Goal: Task Accomplishment & Management: Complete application form

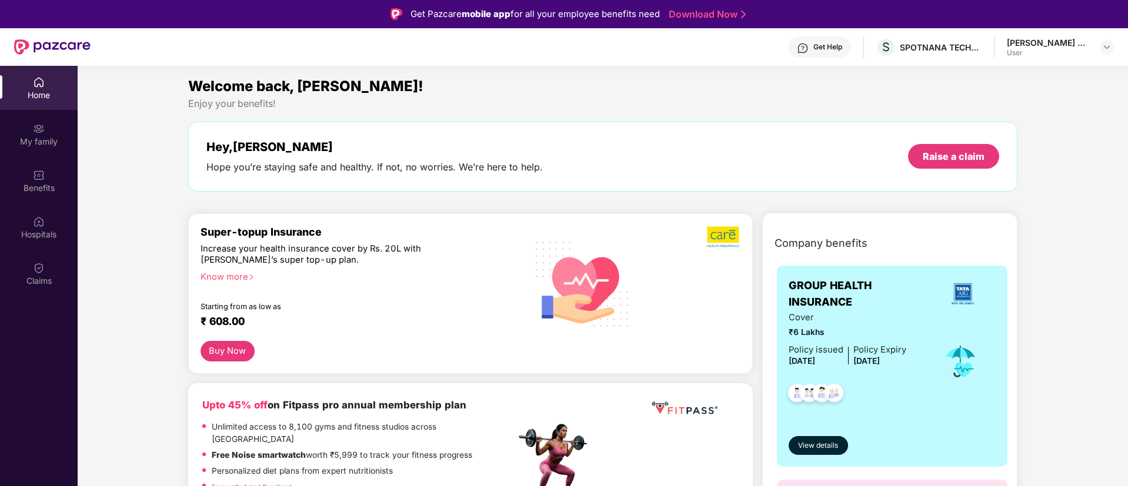
click at [1035, 52] on div "User" at bounding box center [1048, 52] width 82 height 9
click at [1103, 47] on img at bounding box center [1106, 46] width 9 height 9
click at [1011, 144] on div "User" at bounding box center [1054, 140] width 92 height 9
click at [1018, 72] on section "Welcome back, [PERSON_NAME]! Enjoy your benefits! Hey, [PERSON_NAME] Hope you’r…" at bounding box center [603, 309] width 1051 height 486
click at [1105, 46] on img at bounding box center [1106, 46] width 9 height 9
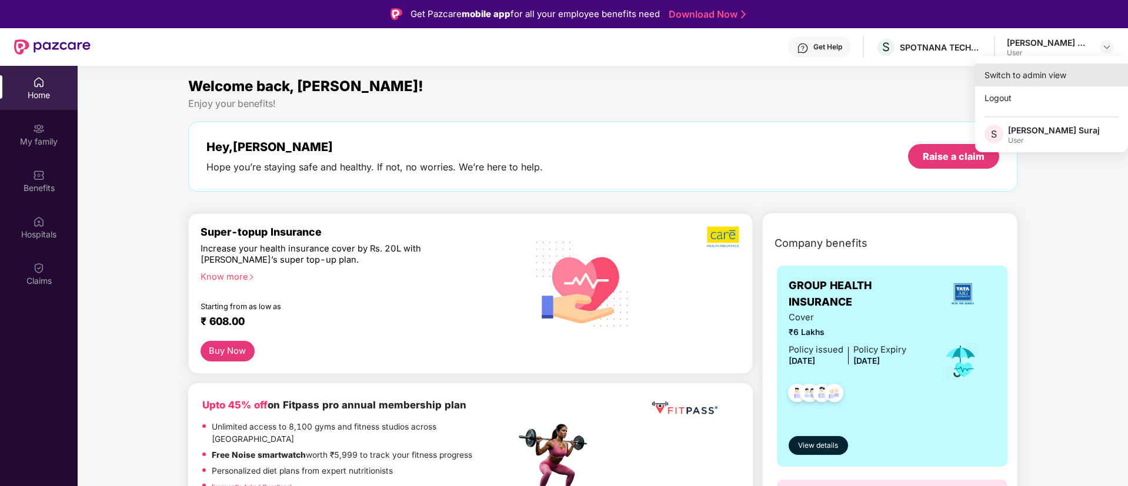
click at [1031, 79] on div "Switch to admin view" at bounding box center [1051, 75] width 153 height 23
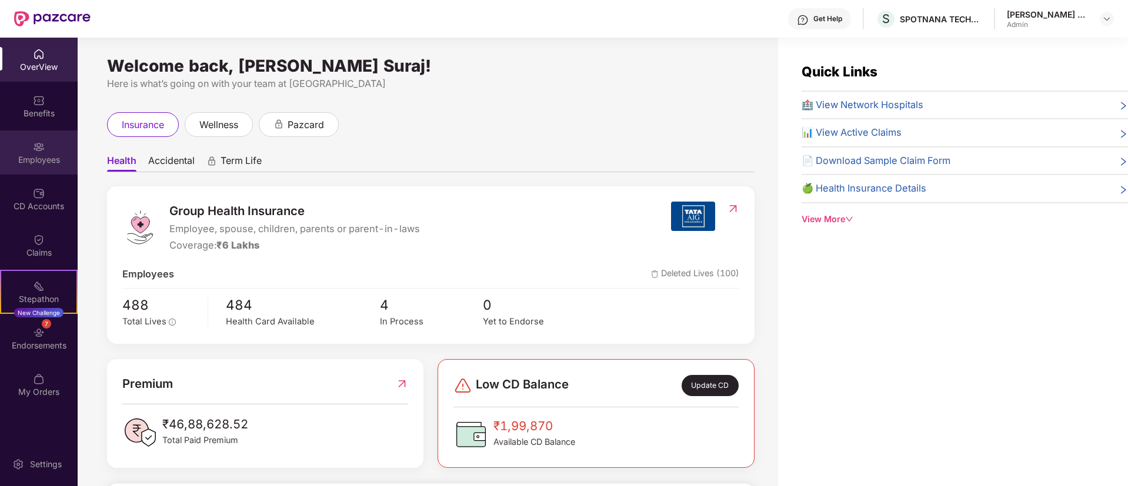
click at [41, 156] on div "Employees" at bounding box center [39, 160] width 78 height 12
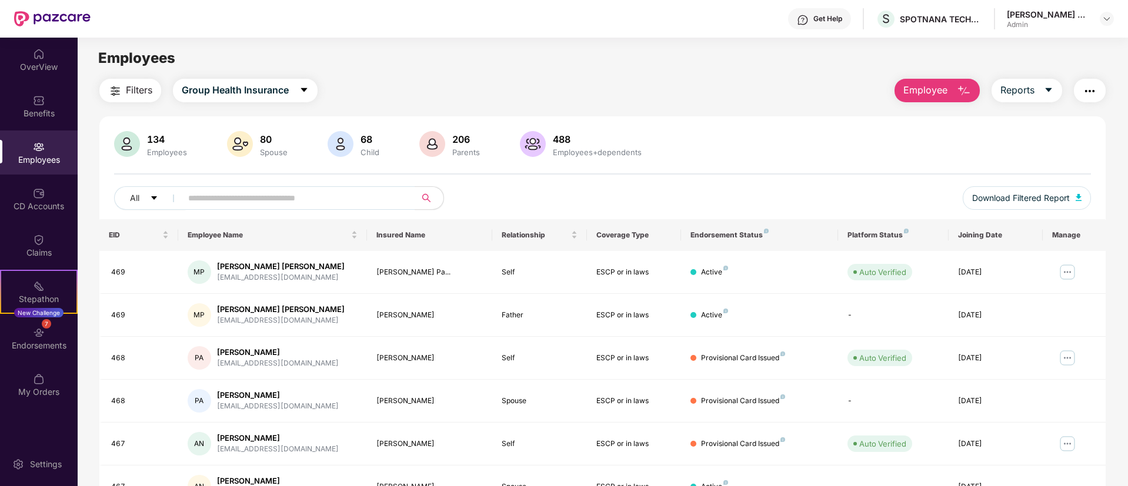
click at [916, 95] on span "Employee" at bounding box center [925, 90] width 44 height 15
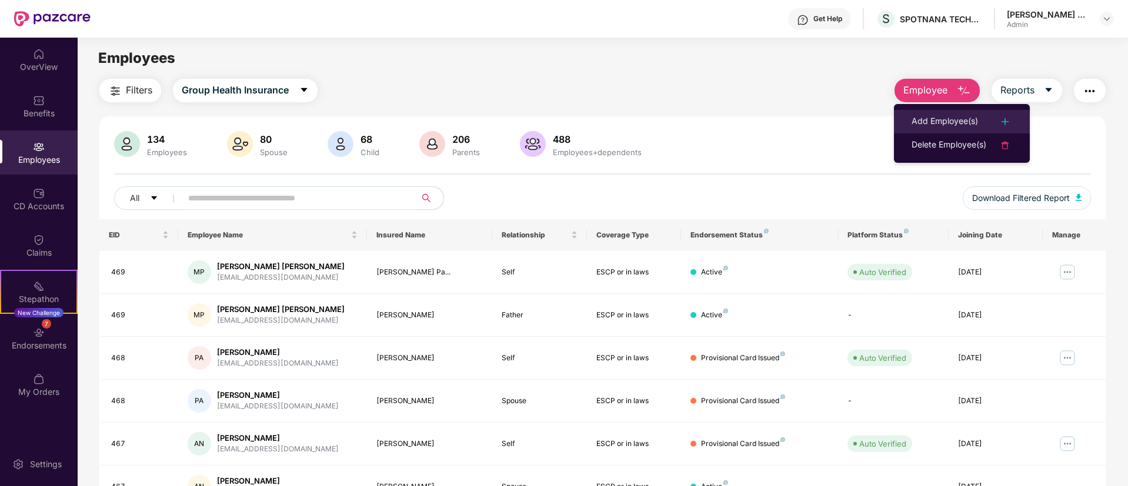
click at [926, 120] on div "Add Employee(s)" at bounding box center [945, 122] width 66 height 14
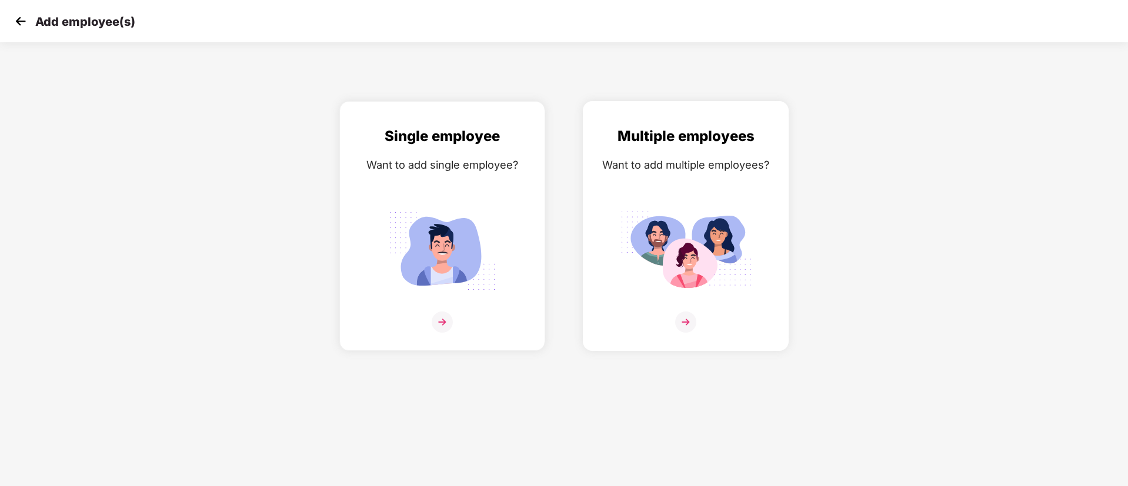
click at [685, 320] on img at bounding box center [685, 322] width 21 height 21
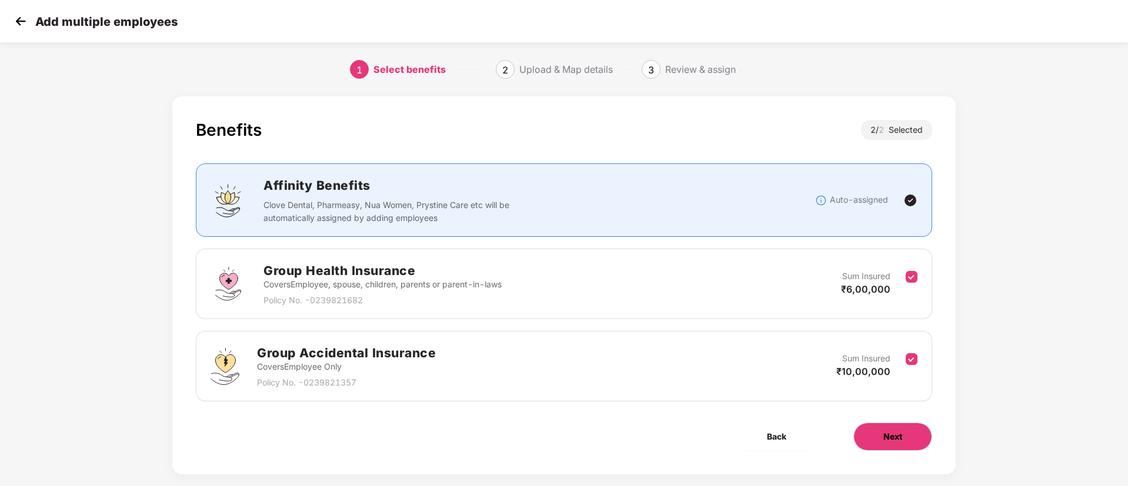
click at [918, 435] on button "Next" at bounding box center [892, 437] width 79 height 28
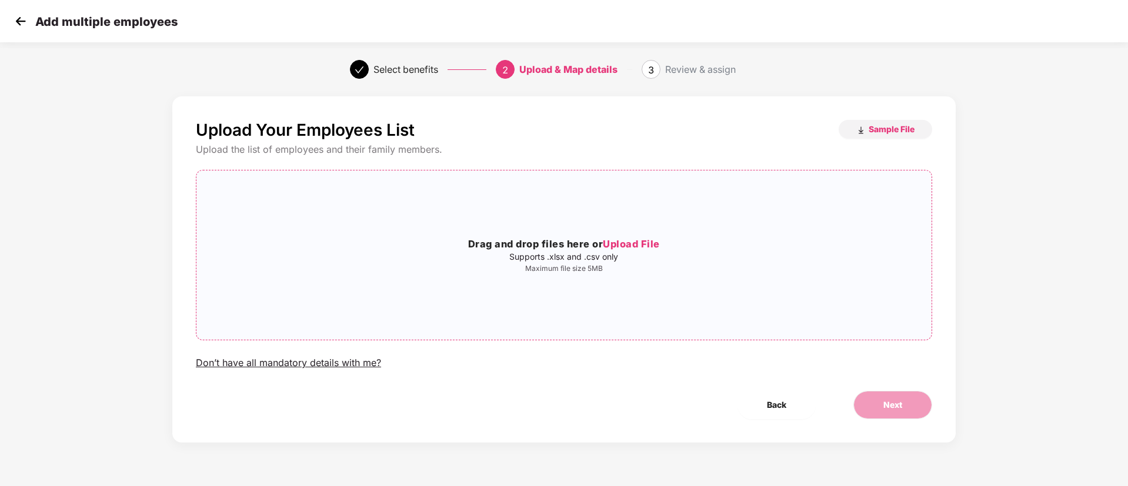
click at [650, 242] on span "Upload File" at bounding box center [631, 244] width 57 height 12
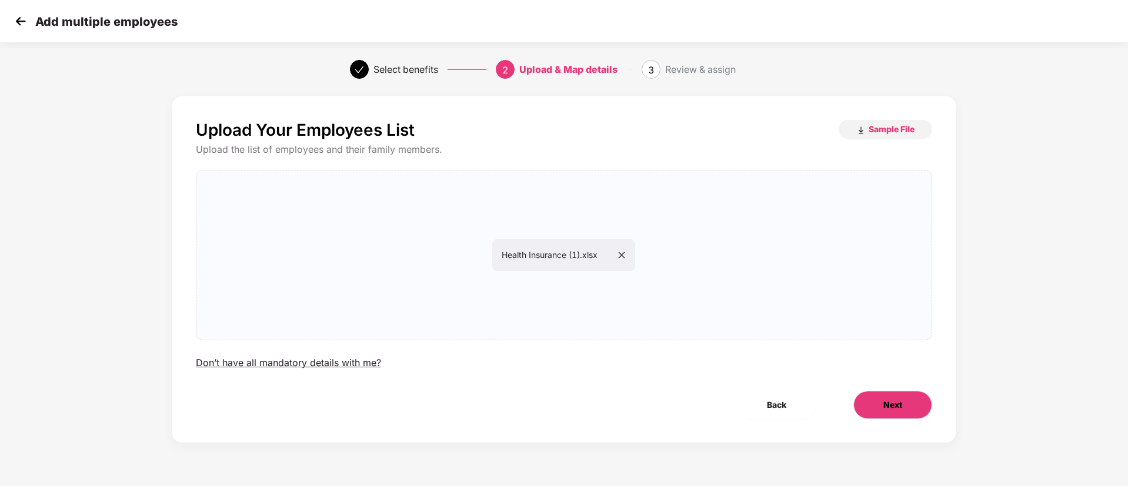
click at [903, 408] on button "Next" at bounding box center [892, 405] width 79 height 28
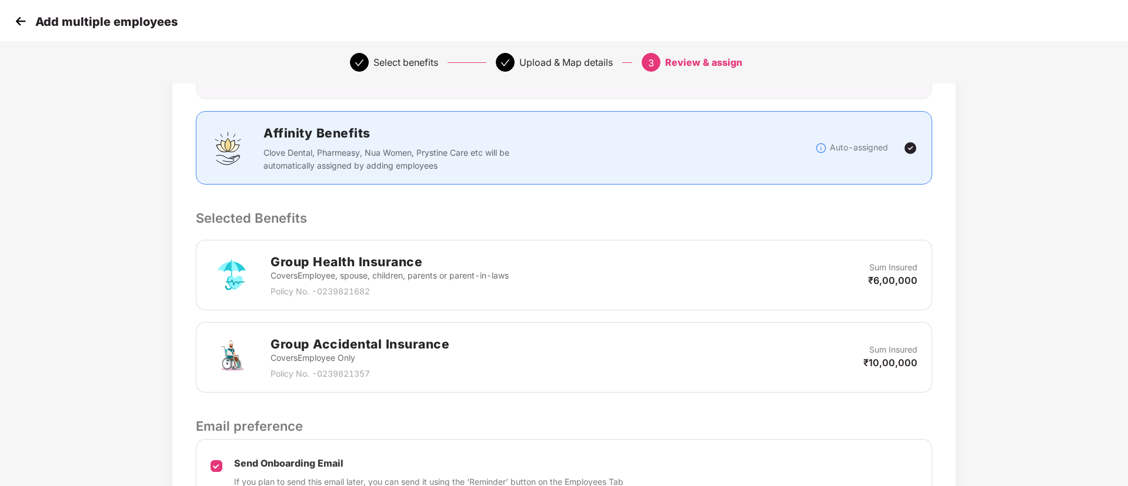
scroll to position [252, 0]
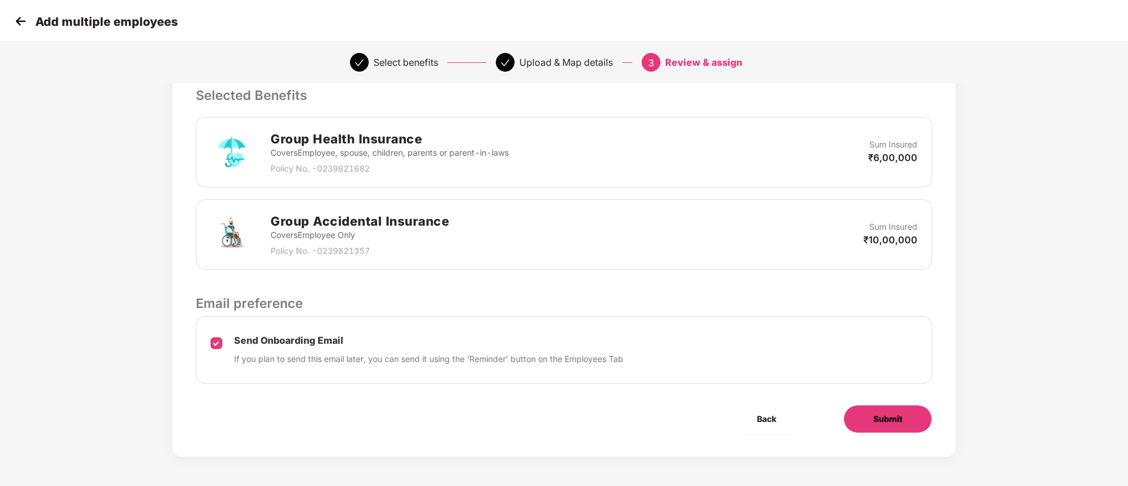
click at [866, 425] on button "Submit" at bounding box center [887, 419] width 89 height 28
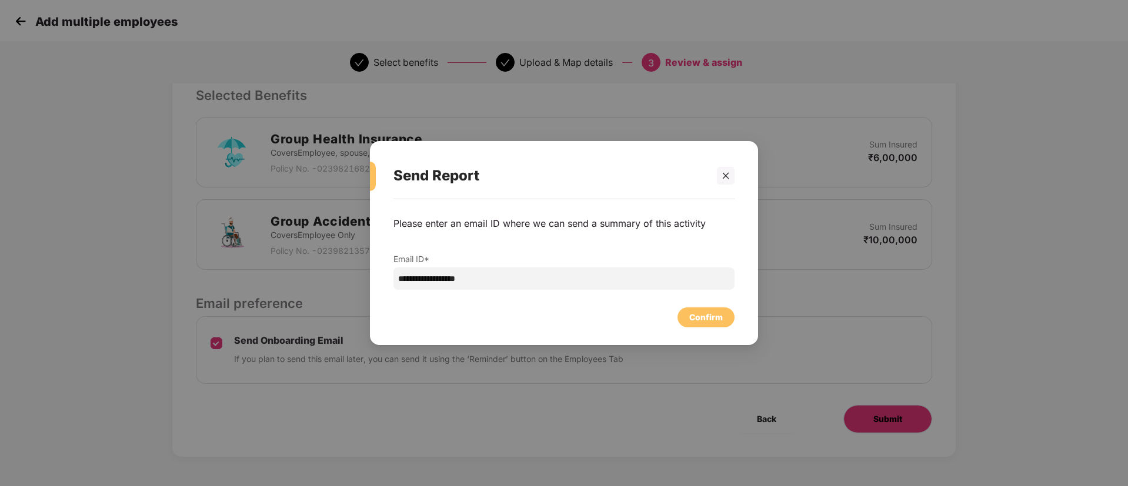
scroll to position [0, 0]
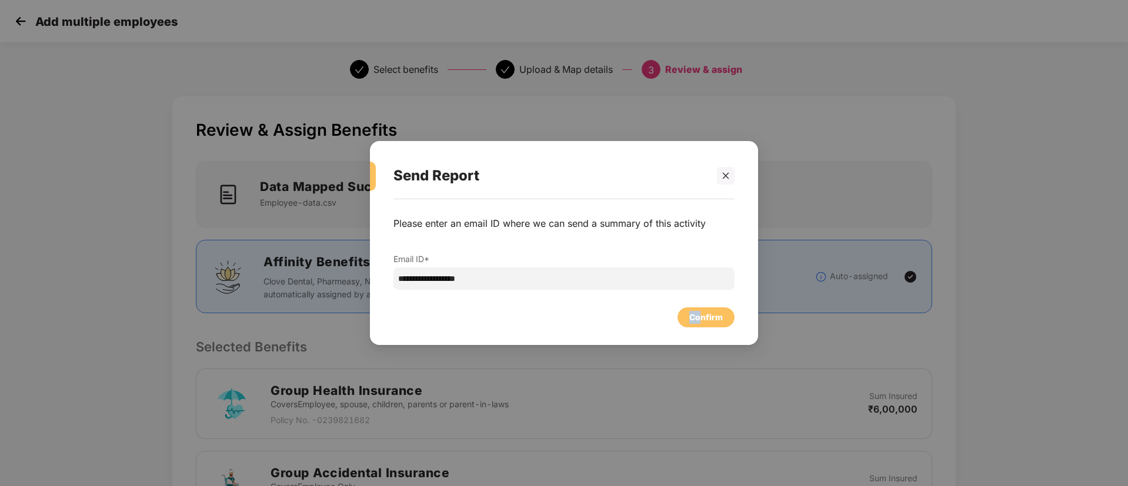
drag, startPoint x: 702, startPoint y: 317, endPoint x: 536, endPoint y: 308, distance: 165.5
click at [539, 311] on div "Confirm" at bounding box center [564, 315] width 341 height 26
click at [549, 276] on input "**********" at bounding box center [564, 279] width 341 height 22
type input "**********"
click at [709, 320] on div "Confirm" at bounding box center [706, 317] width 34 height 13
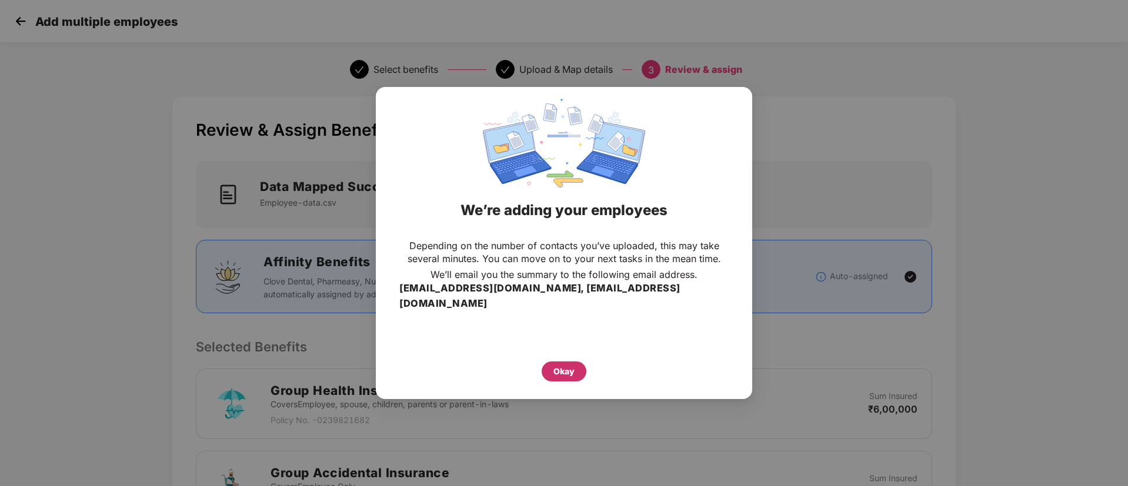
click at [549, 363] on div "Okay" at bounding box center [564, 372] width 45 height 20
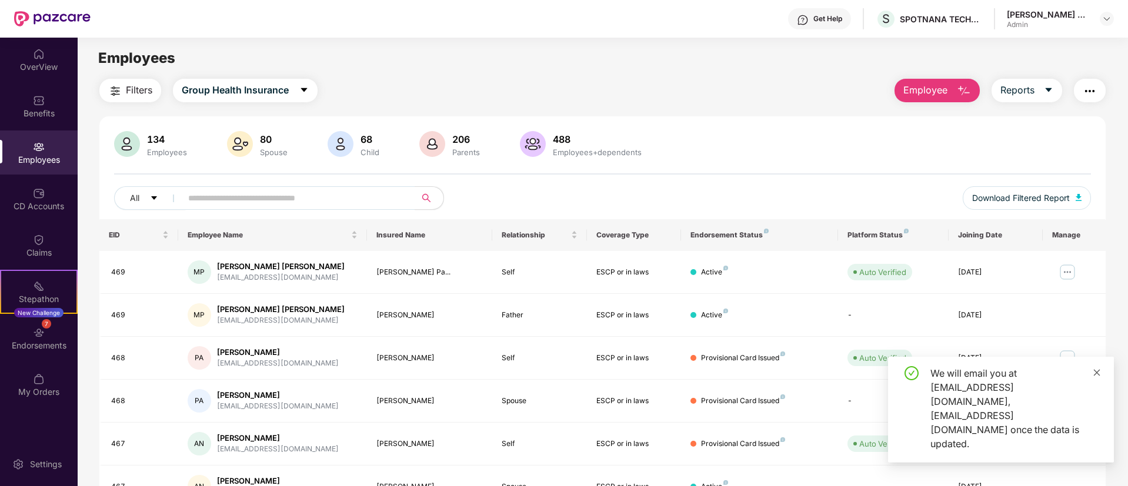
click at [1099, 377] on icon "close" at bounding box center [1097, 373] width 8 height 8
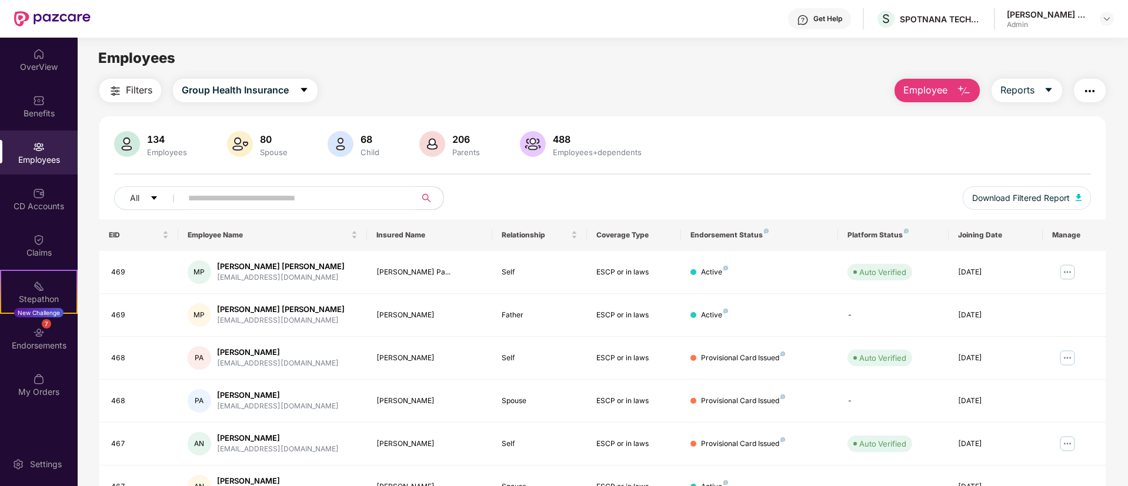
click at [333, 192] on input "text" at bounding box center [293, 198] width 211 height 18
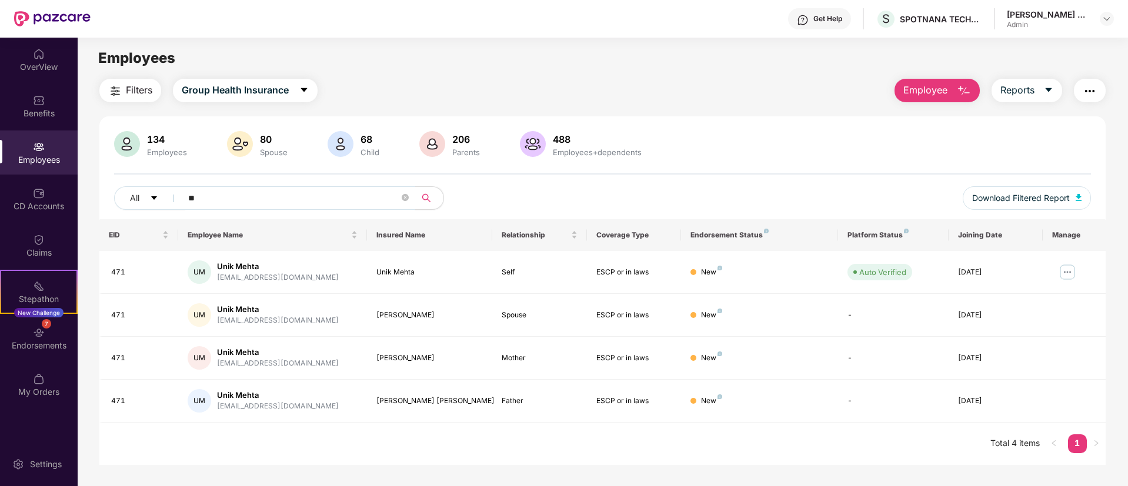
type input "*"
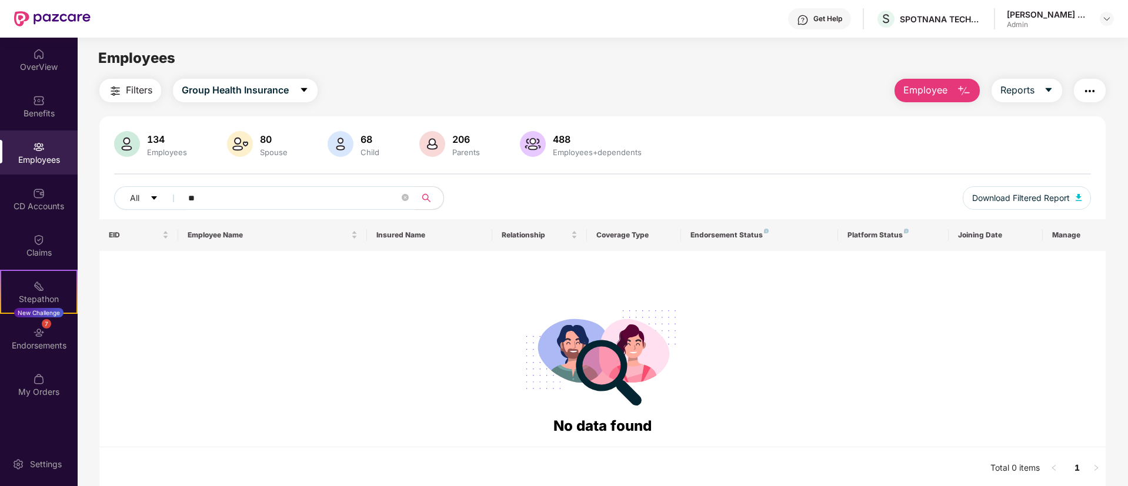
type input "*"
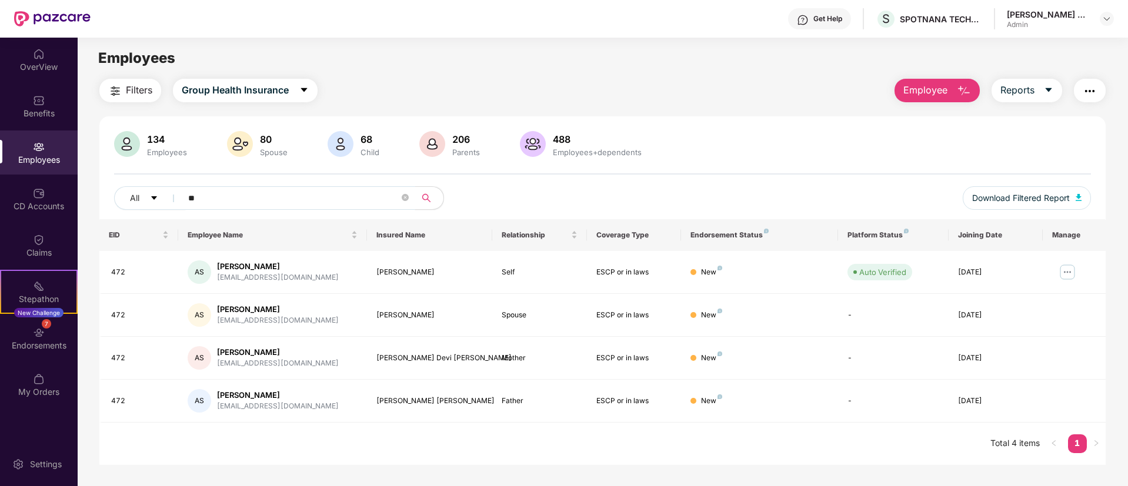
type input "*"
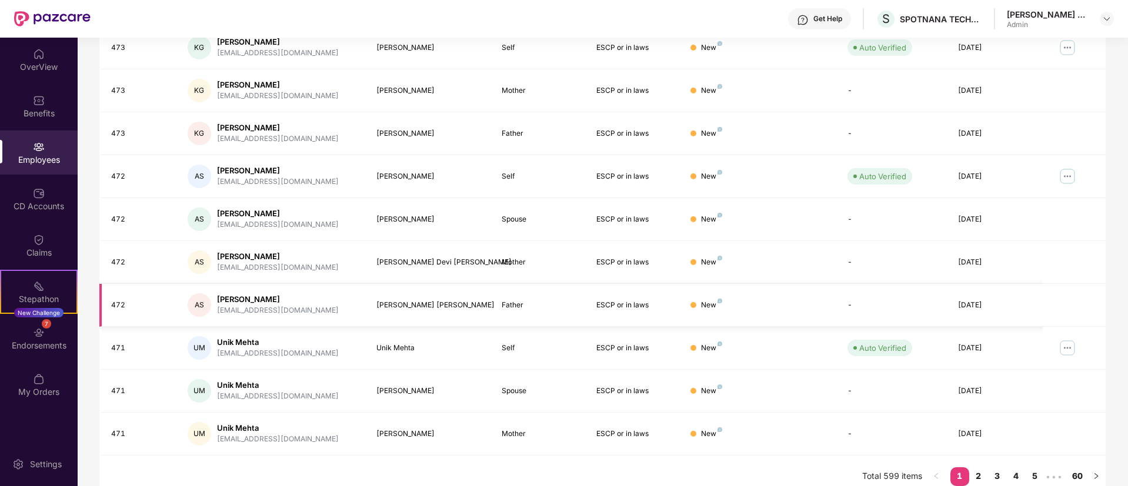
scroll to position [236, 0]
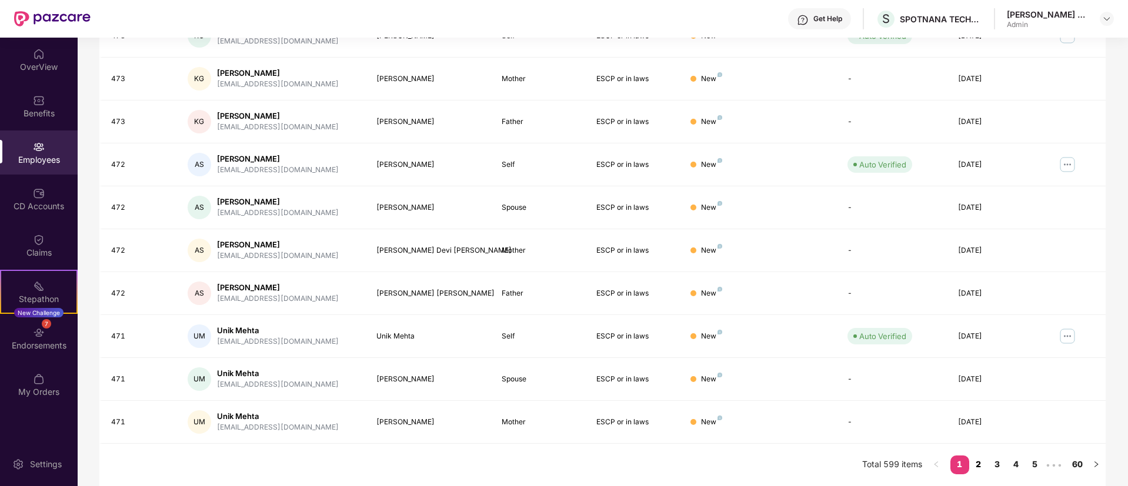
click at [979, 466] on link "2" at bounding box center [978, 465] width 19 height 18
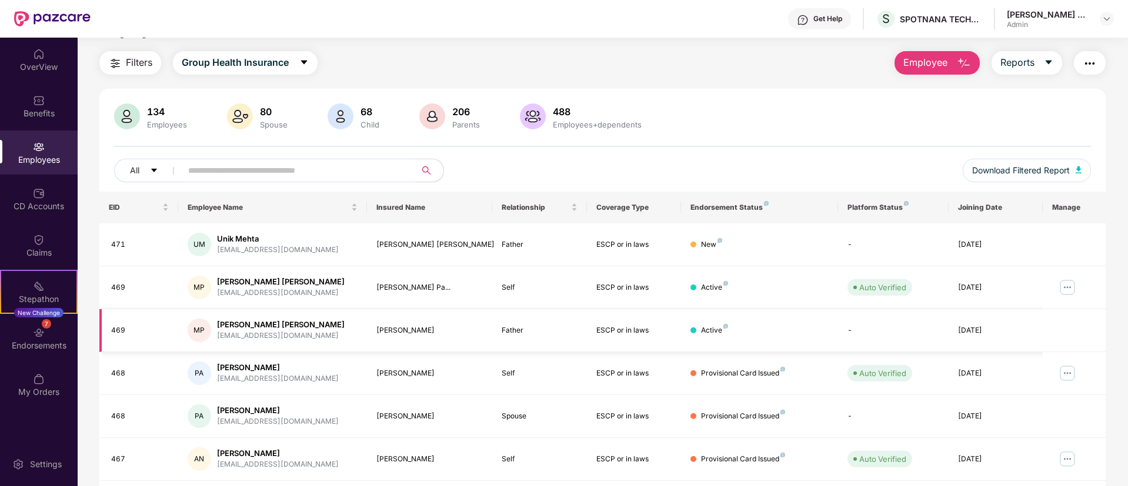
scroll to position [0, 0]
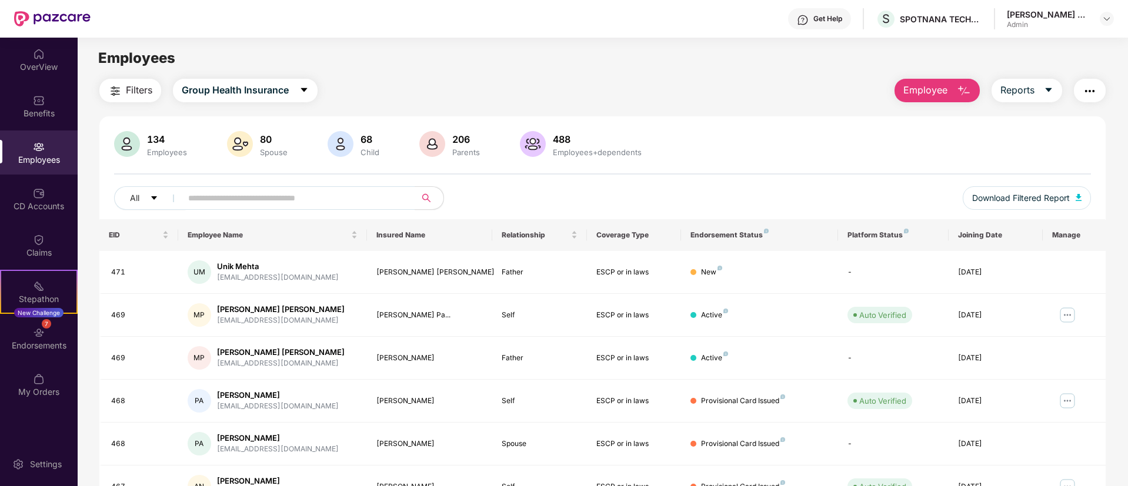
click at [965, 95] on img "button" at bounding box center [964, 91] width 14 height 14
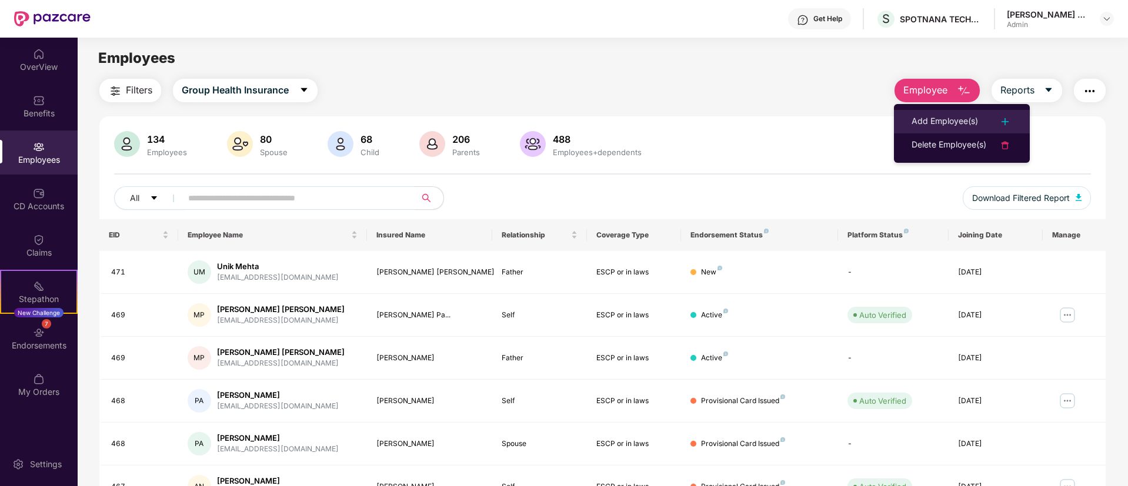
click at [932, 120] on div "Add Employee(s)" at bounding box center [945, 122] width 66 height 14
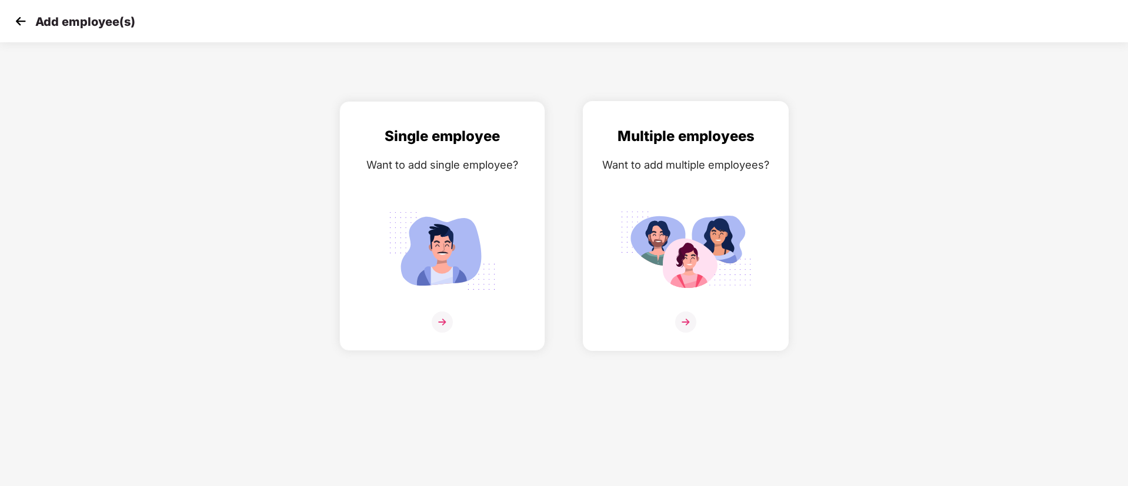
click at [686, 316] on img at bounding box center [685, 322] width 21 height 21
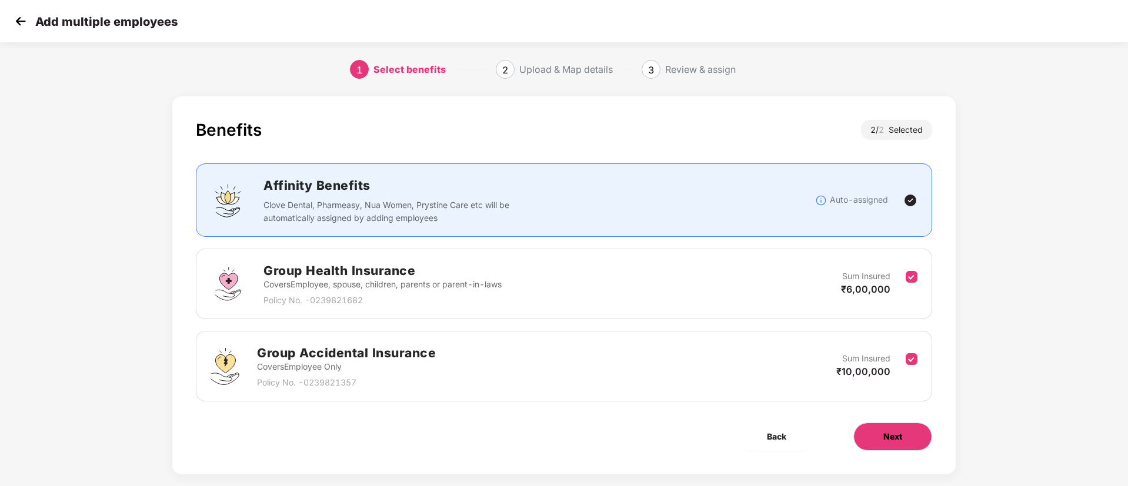
click at [892, 439] on span "Next" at bounding box center [892, 437] width 19 height 13
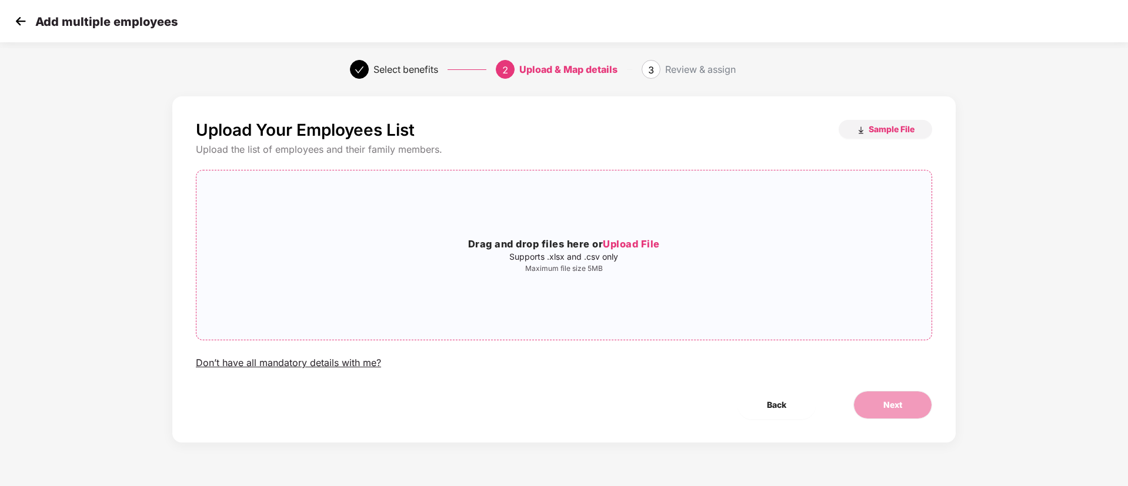
click at [639, 235] on div "Drag and drop files here or Upload File Supports .xlsx and .csv only Maximum fi…" at bounding box center [563, 255] width 735 height 151
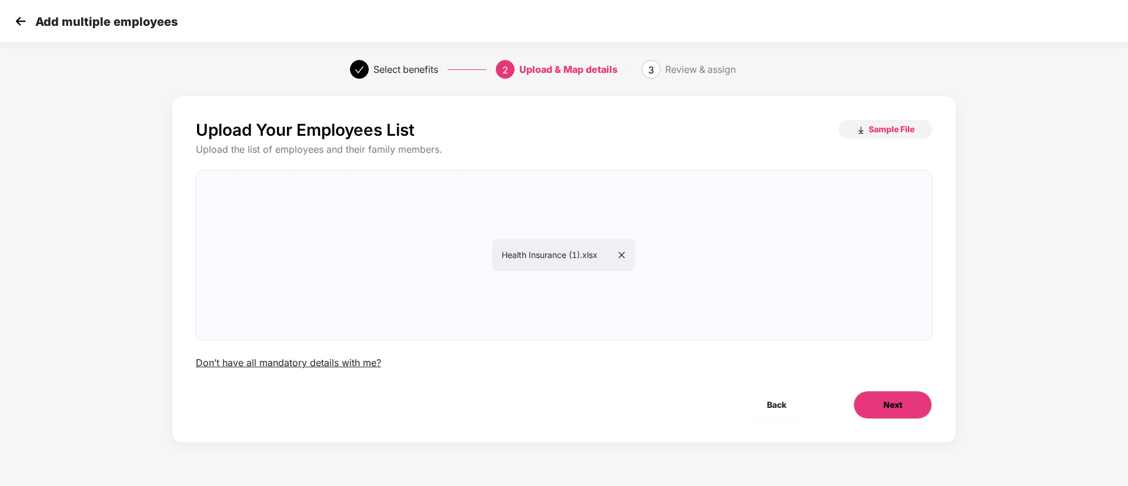
click at [885, 408] on span "Next" at bounding box center [892, 405] width 19 height 13
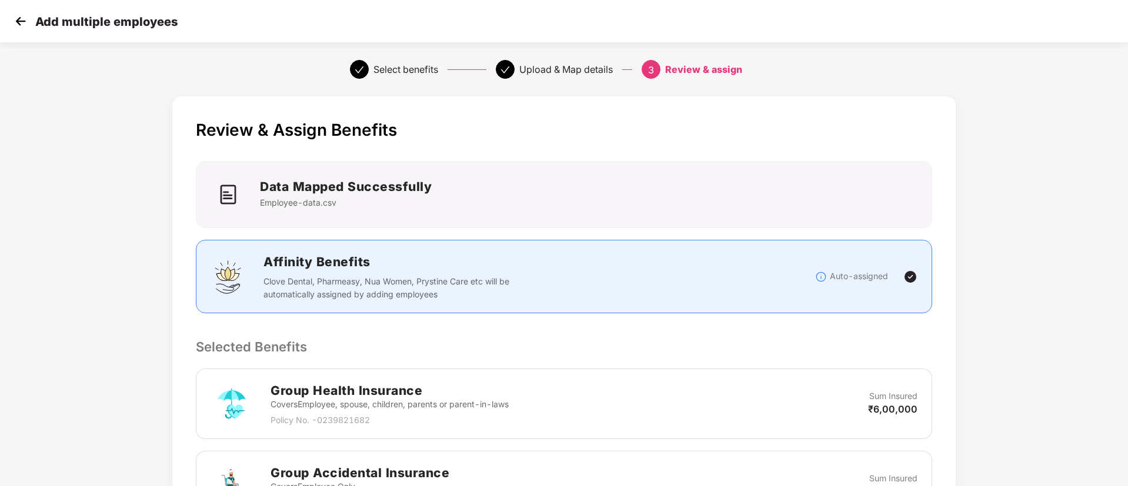
scroll to position [252, 0]
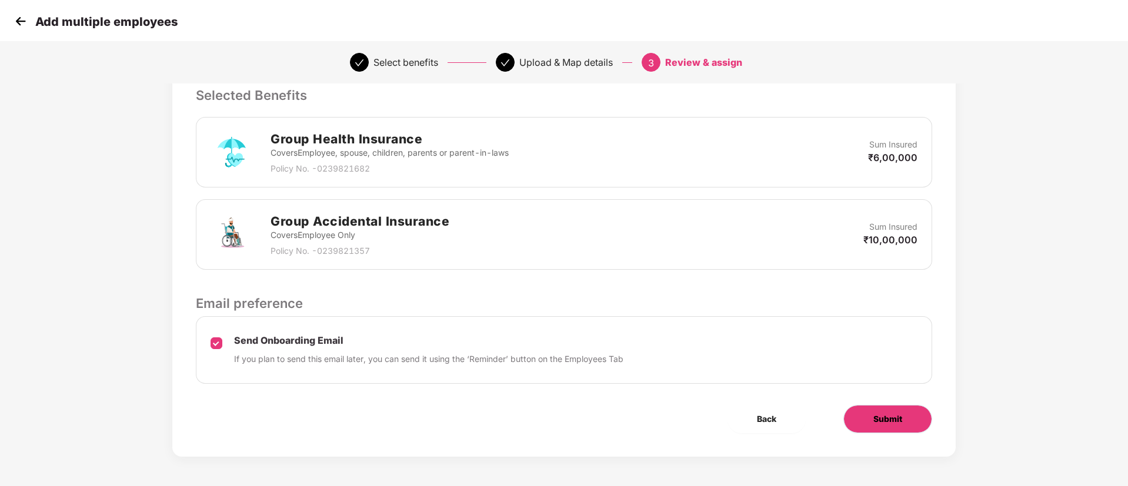
click at [882, 416] on span "Submit" at bounding box center [887, 419] width 29 height 13
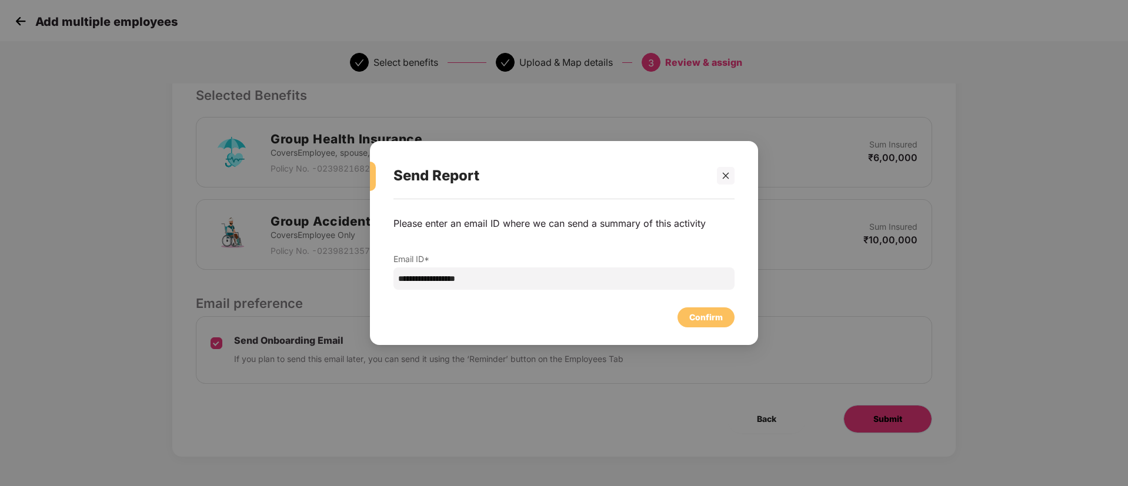
scroll to position [0, 0]
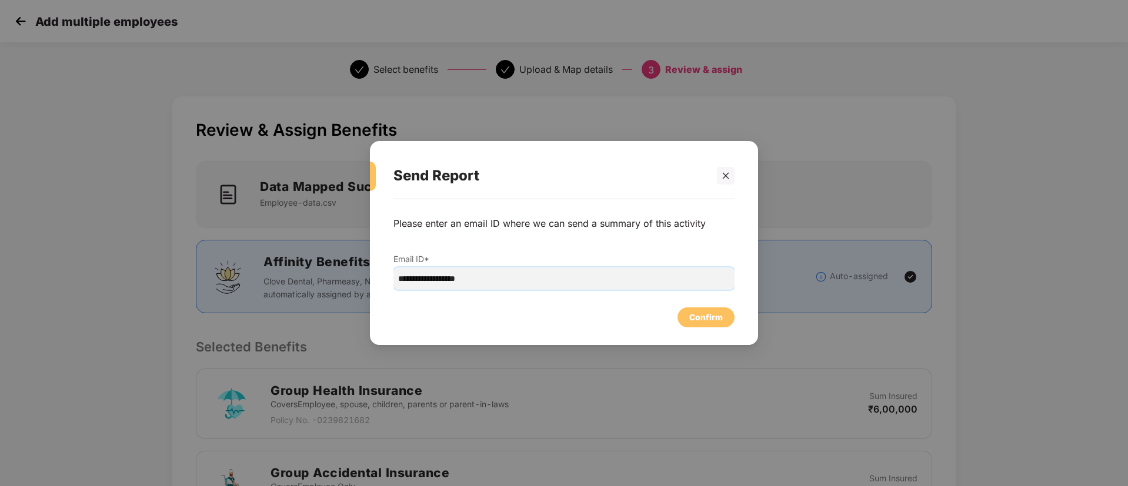
click at [644, 281] on input "**********" at bounding box center [564, 279] width 341 height 22
type input "**********"
click at [713, 311] on div "Confirm" at bounding box center [706, 317] width 34 height 13
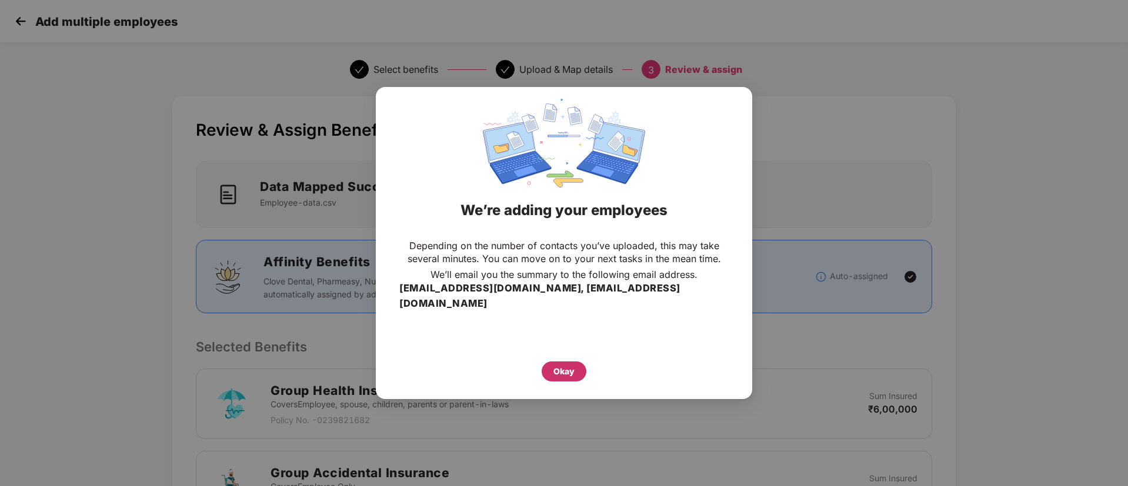
click at [569, 367] on div "Okay" at bounding box center [564, 371] width 21 height 13
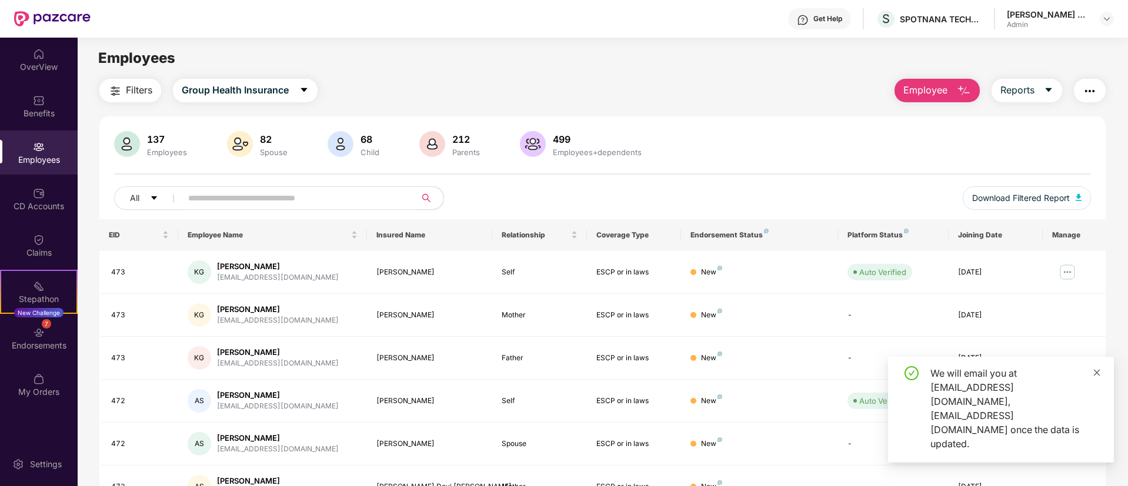
click at [1099, 377] on icon "close" at bounding box center [1097, 373] width 8 height 8
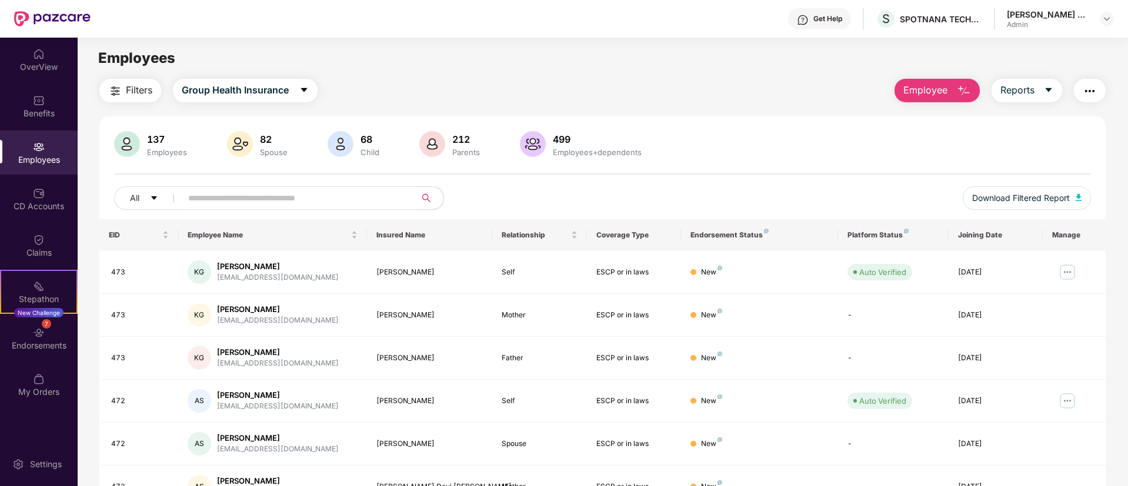
click at [370, 208] on span at bounding box center [294, 198] width 241 height 24
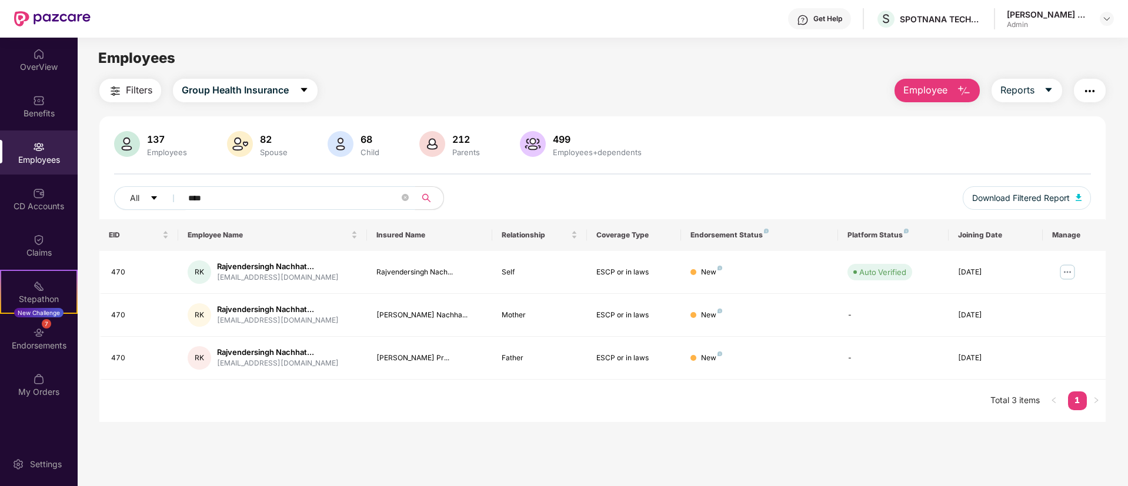
drag, startPoint x: 232, startPoint y: 198, endPoint x: 180, endPoint y: 198, distance: 51.8
click at [180, 198] on span "****" at bounding box center [294, 198] width 241 height 24
type input "***"
